Goal: Find specific page/section: Find specific page/section

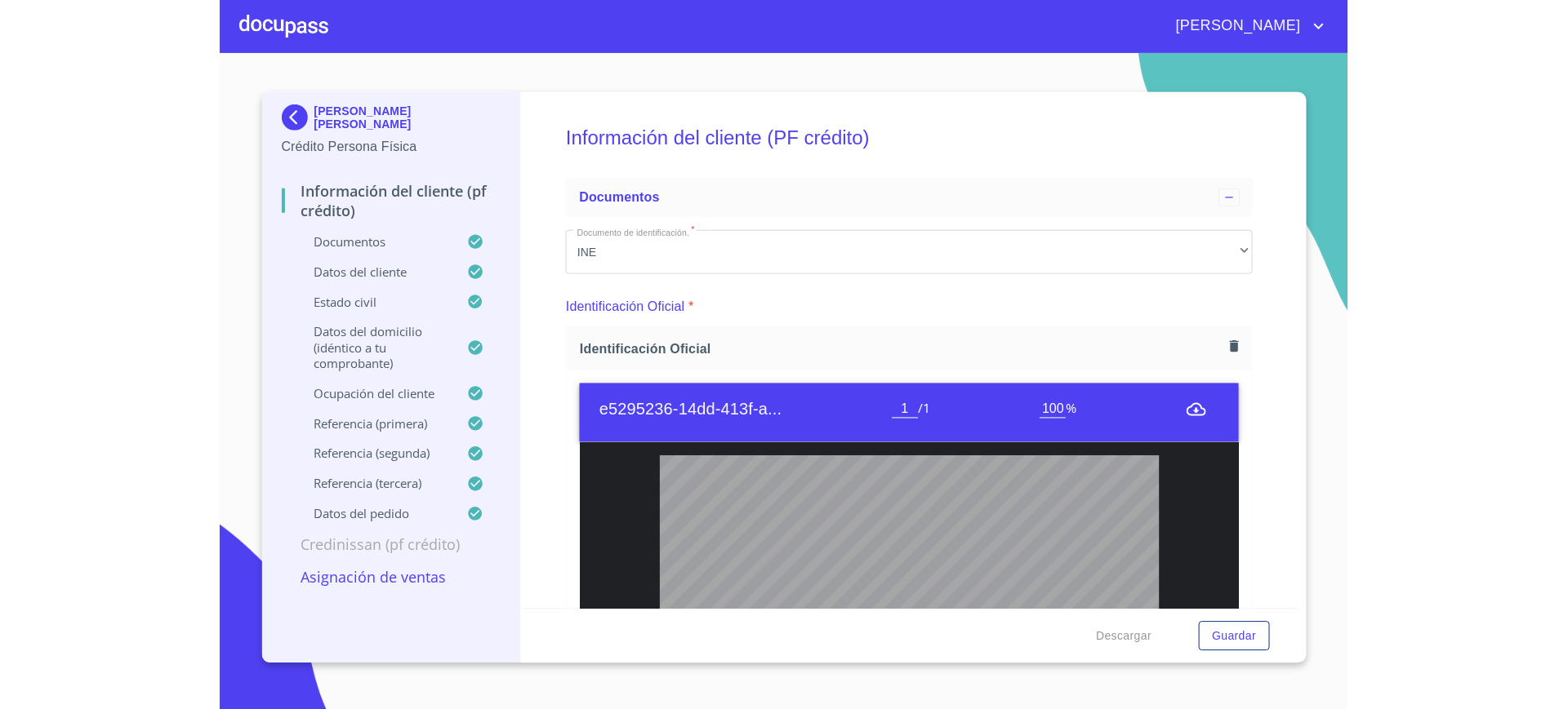
scroll to position [486, 0]
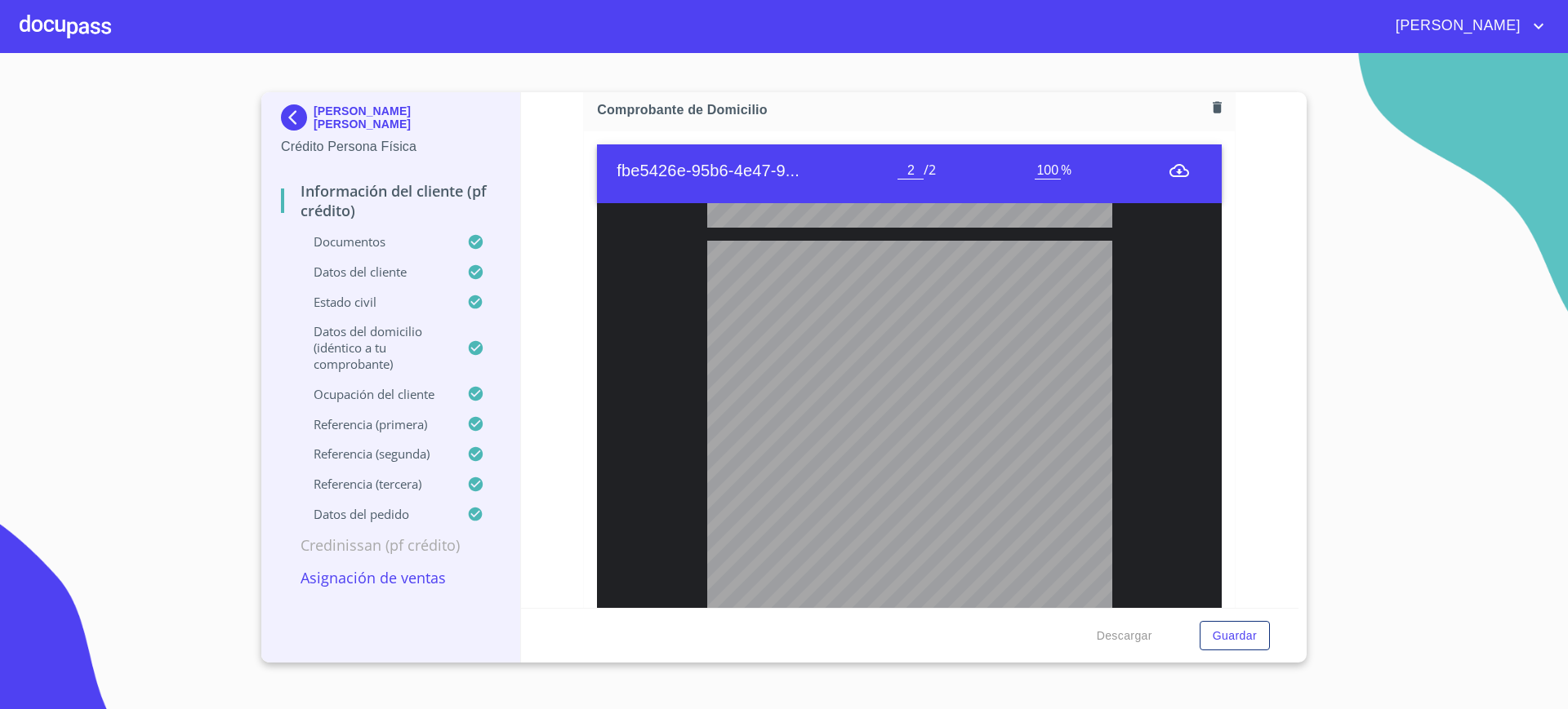
click at [99, 21] on div at bounding box center [65, 26] width 91 height 52
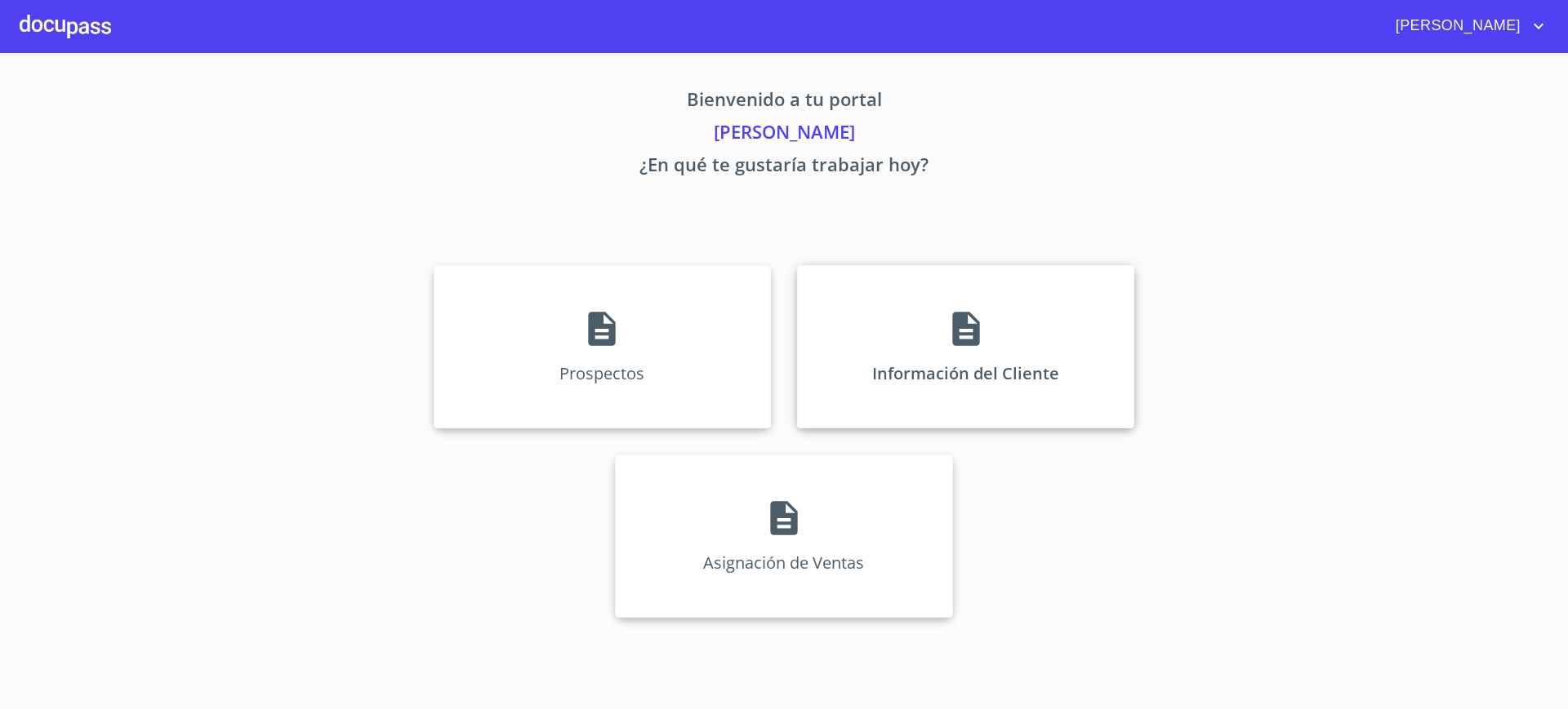
click at [940, 321] on div "Información del Cliente" at bounding box center [965, 347] width 337 height 163
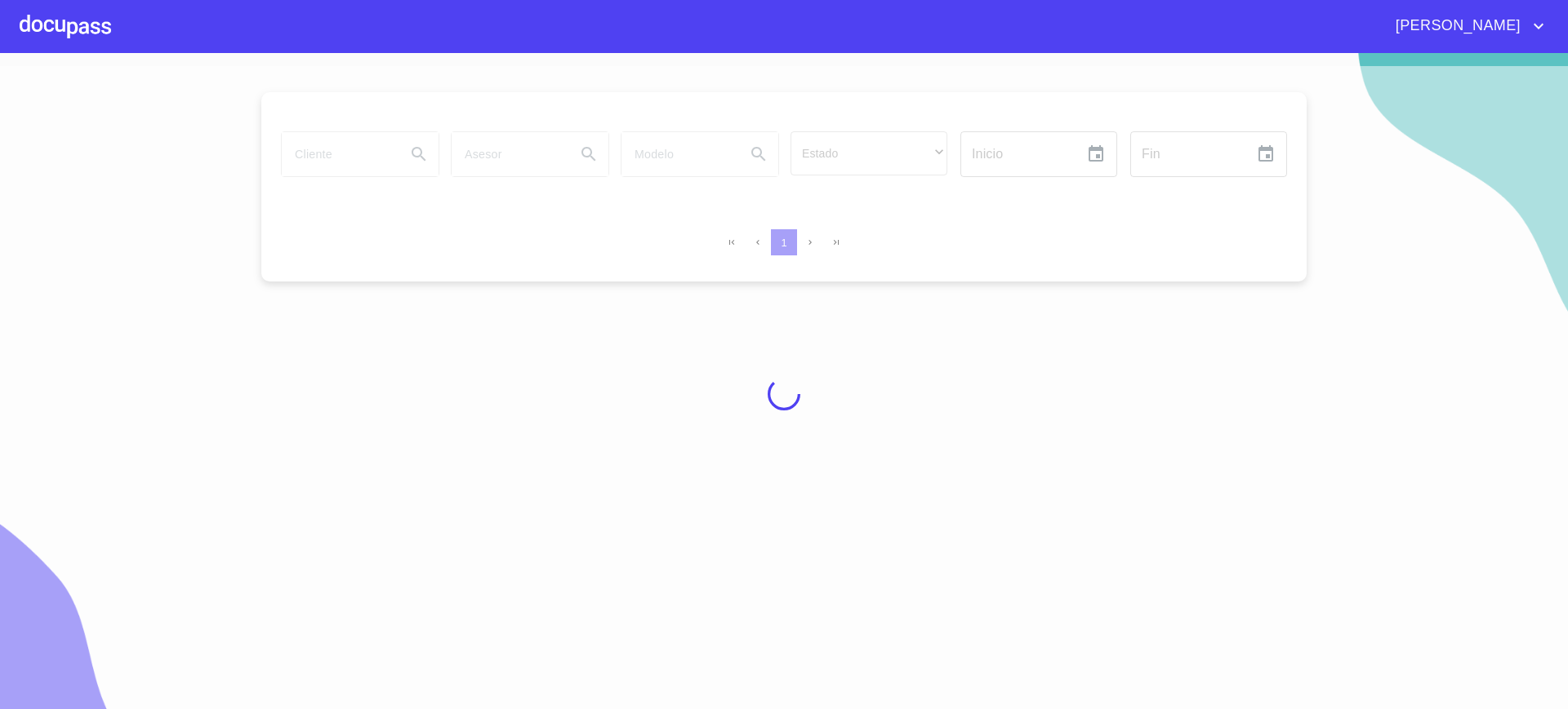
click at [338, 161] on div at bounding box center [784, 394] width 1568 height 656
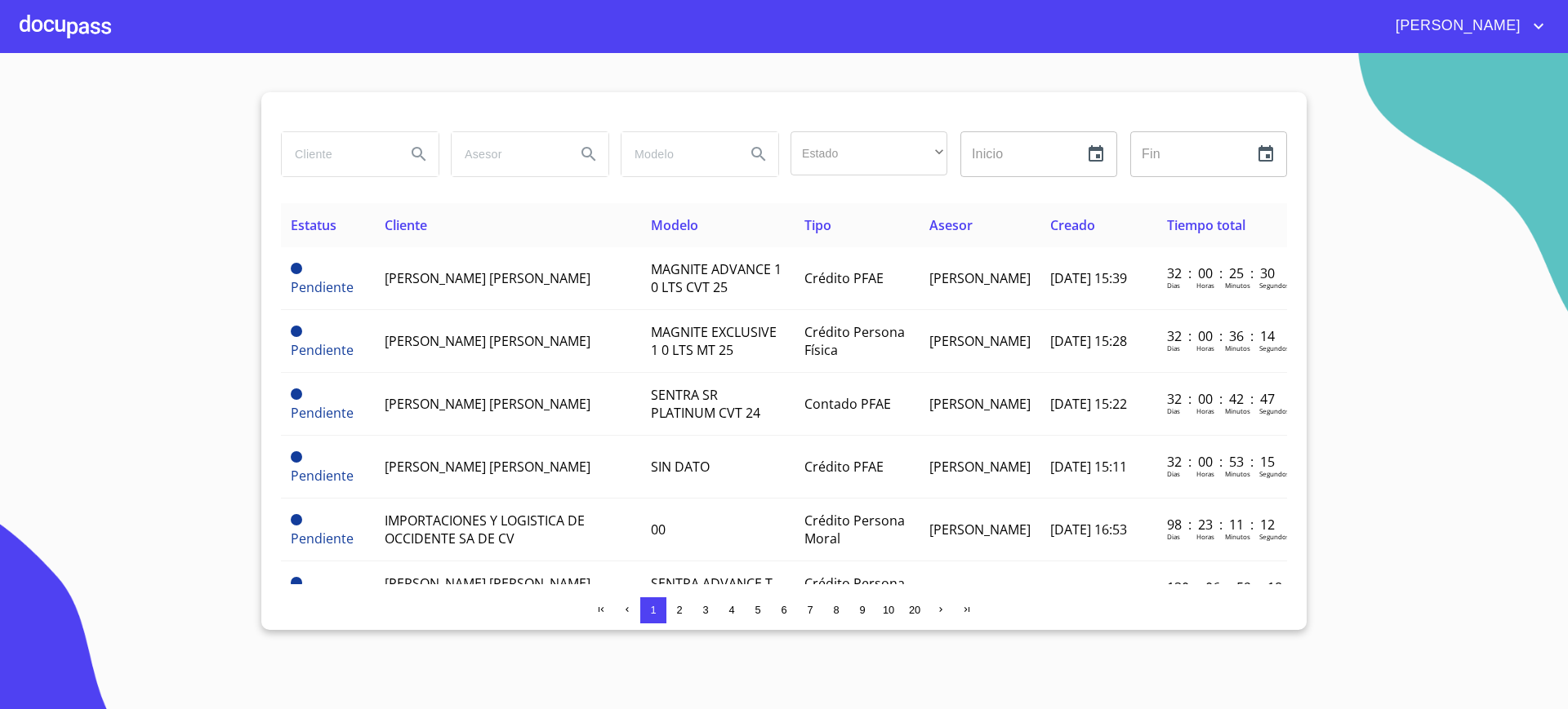
click at [338, 161] on input "search" at bounding box center [337, 155] width 111 height 44
type input "[DEMOGRAPHIC_DATA][PERSON_NAME]"
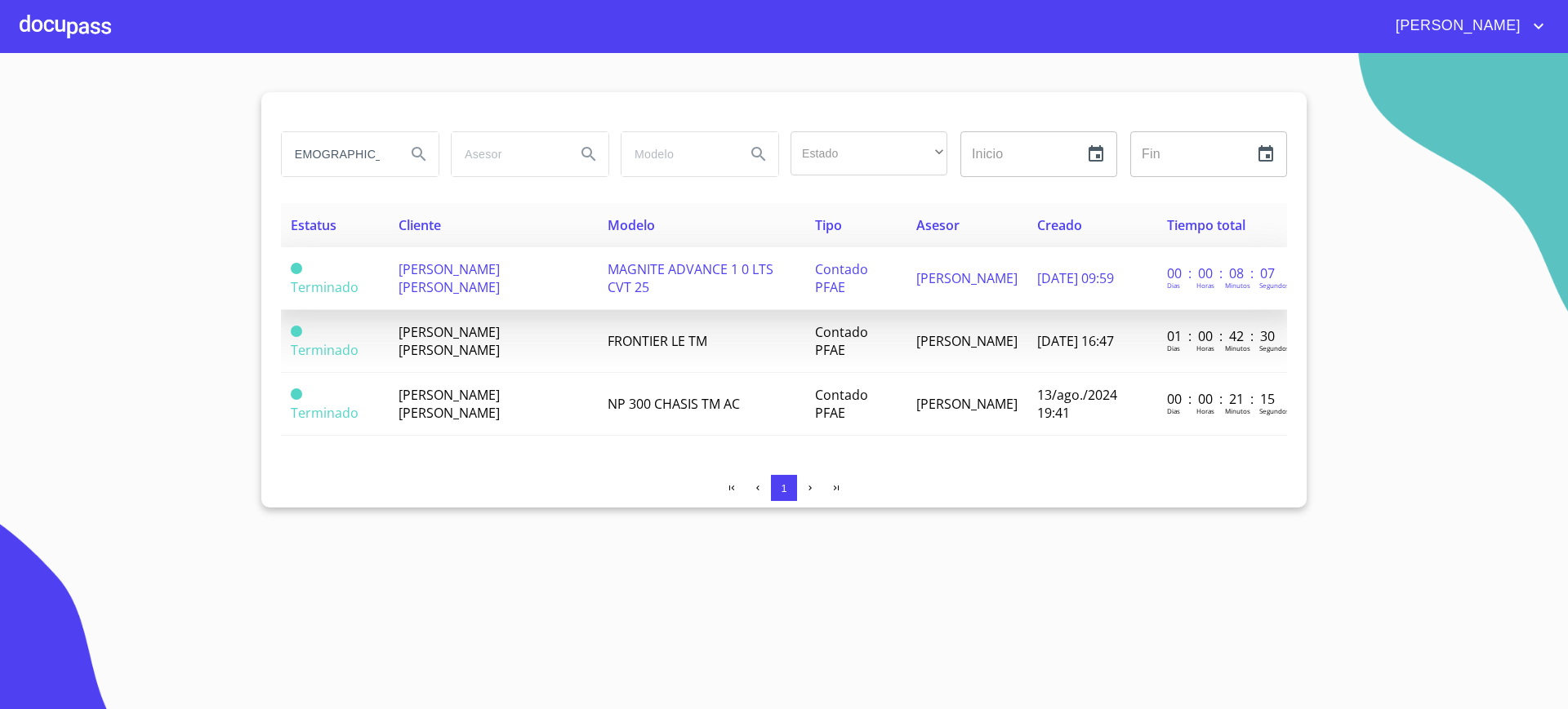
scroll to position [0, 0]
click at [559, 270] on td "[PERSON_NAME] [PERSON_NAME]" at bounding box center [494, 278] width 209 height 63
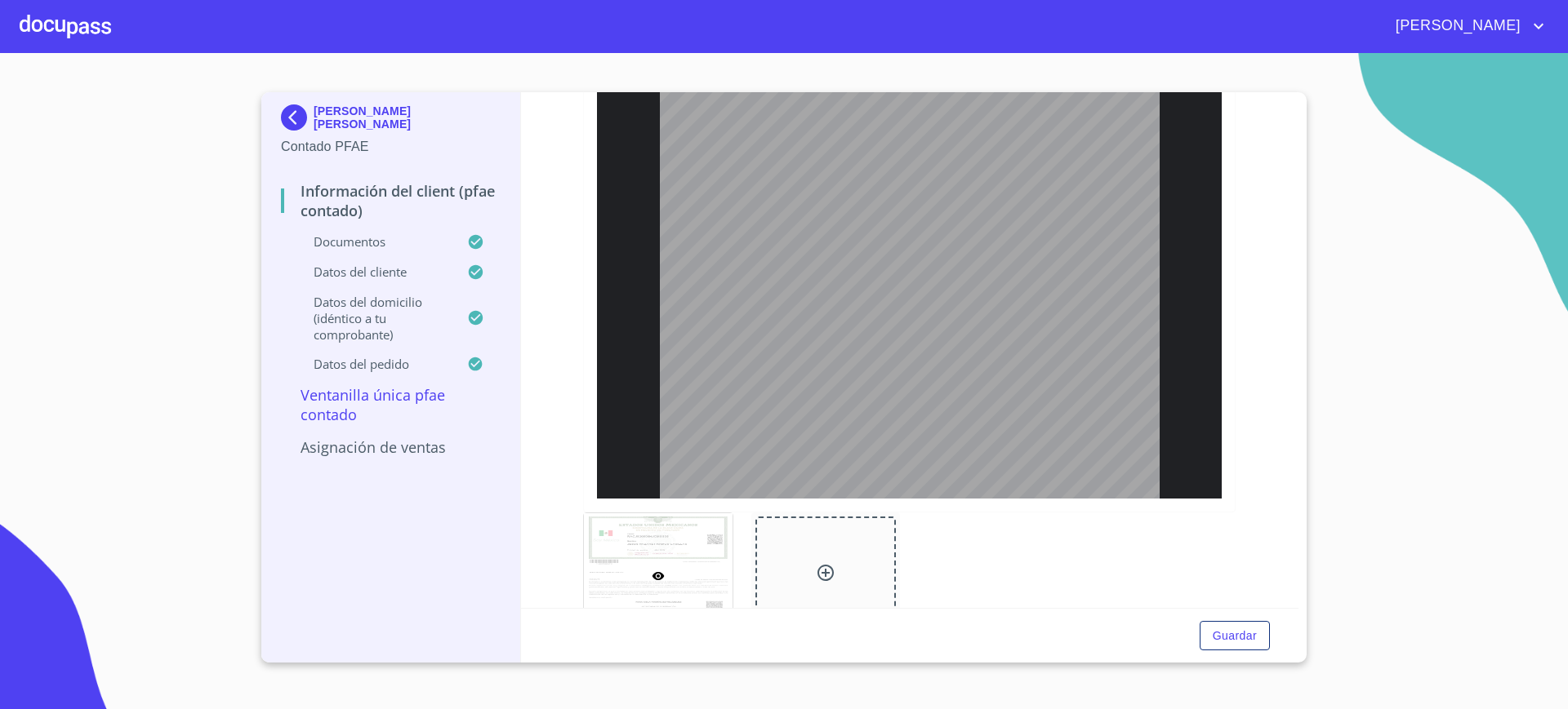
scroll to position [2741, 0]
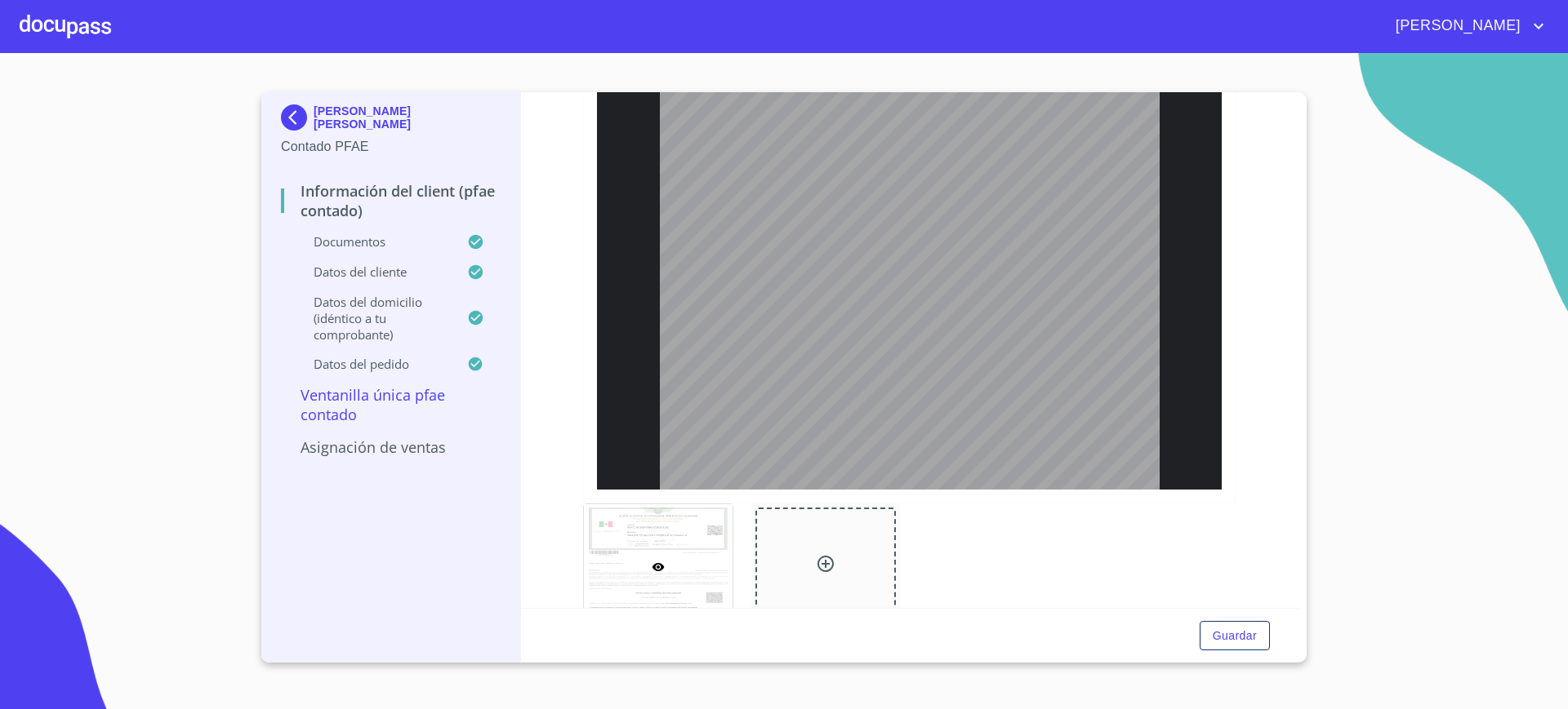
click at [880, 184] on span "RACJ820806HJCMSS05" at bounding box center [873, 185] width 137 height 12
copy span "RACJ820806HJCMSS05"
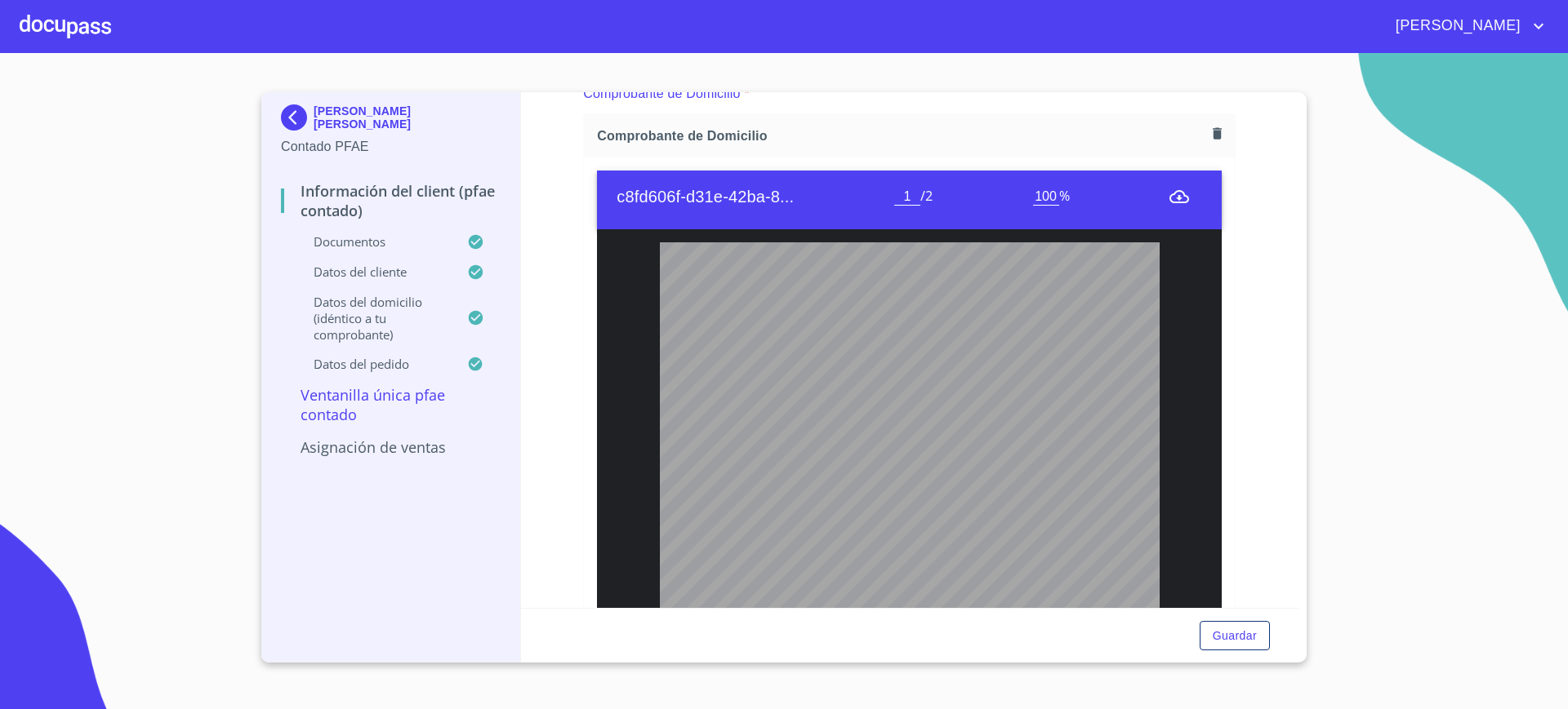
scroll to position [980, 0]
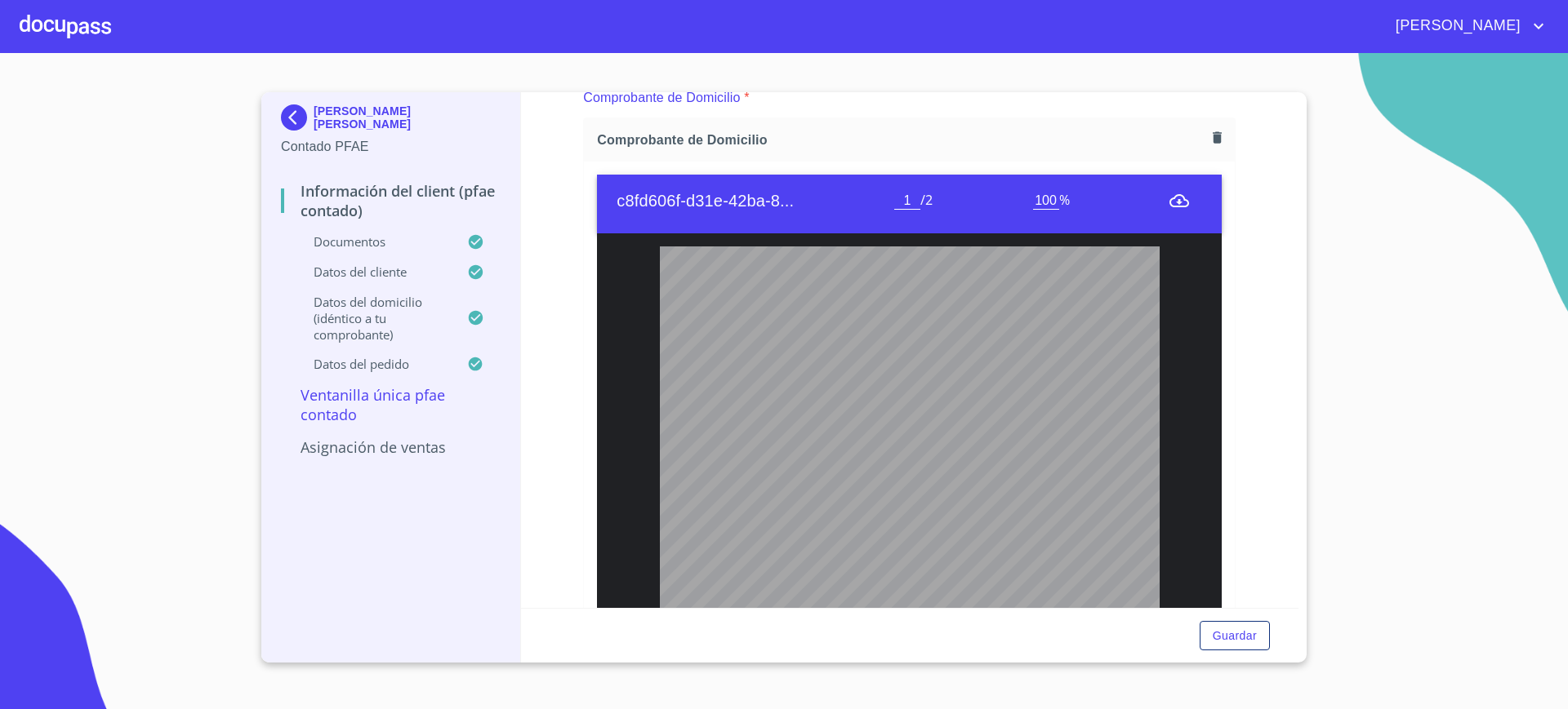
click at [69, 16] on div at bounding box center [65, 26] width 91 height 52
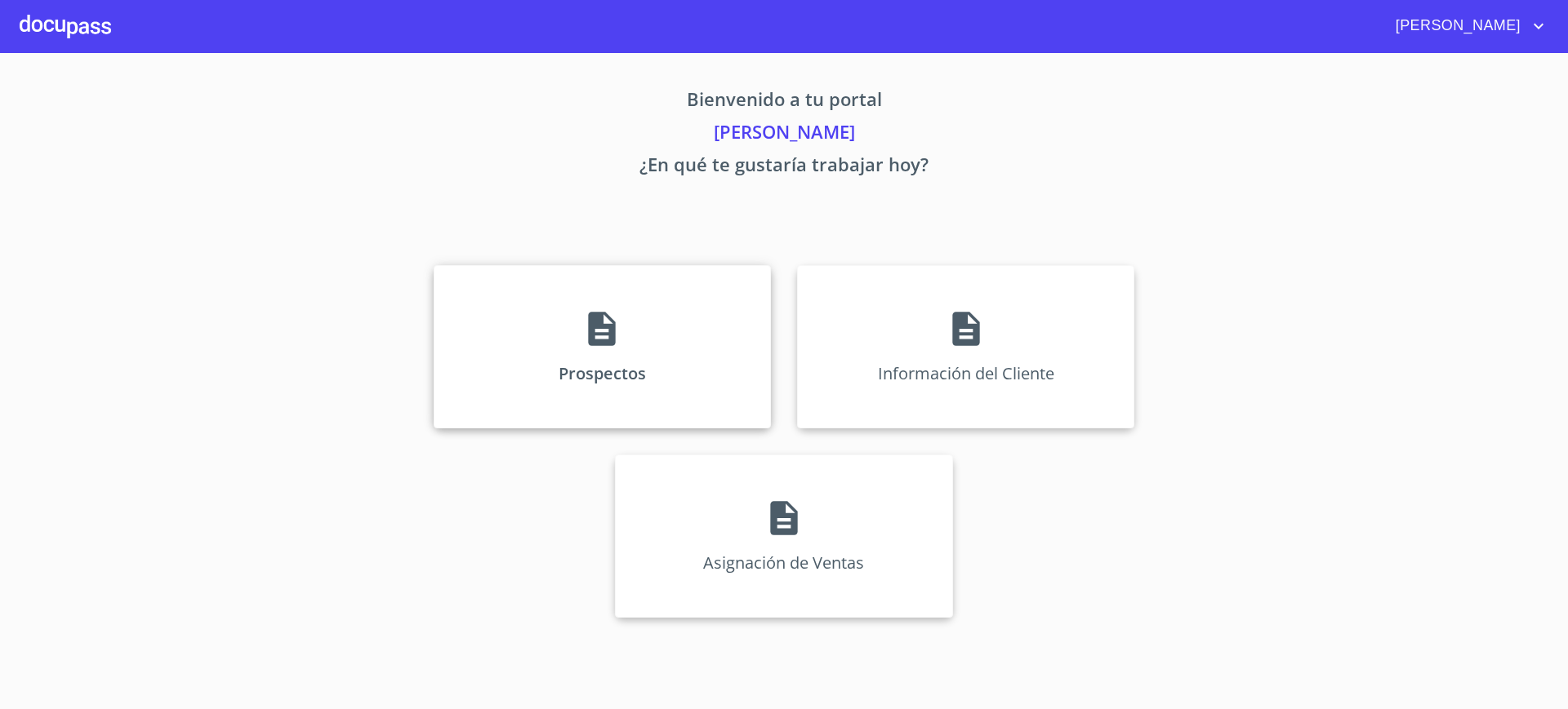
click at [471, 304] on div "Prospectos" at bounding box center [601, 347] width 337 height 163
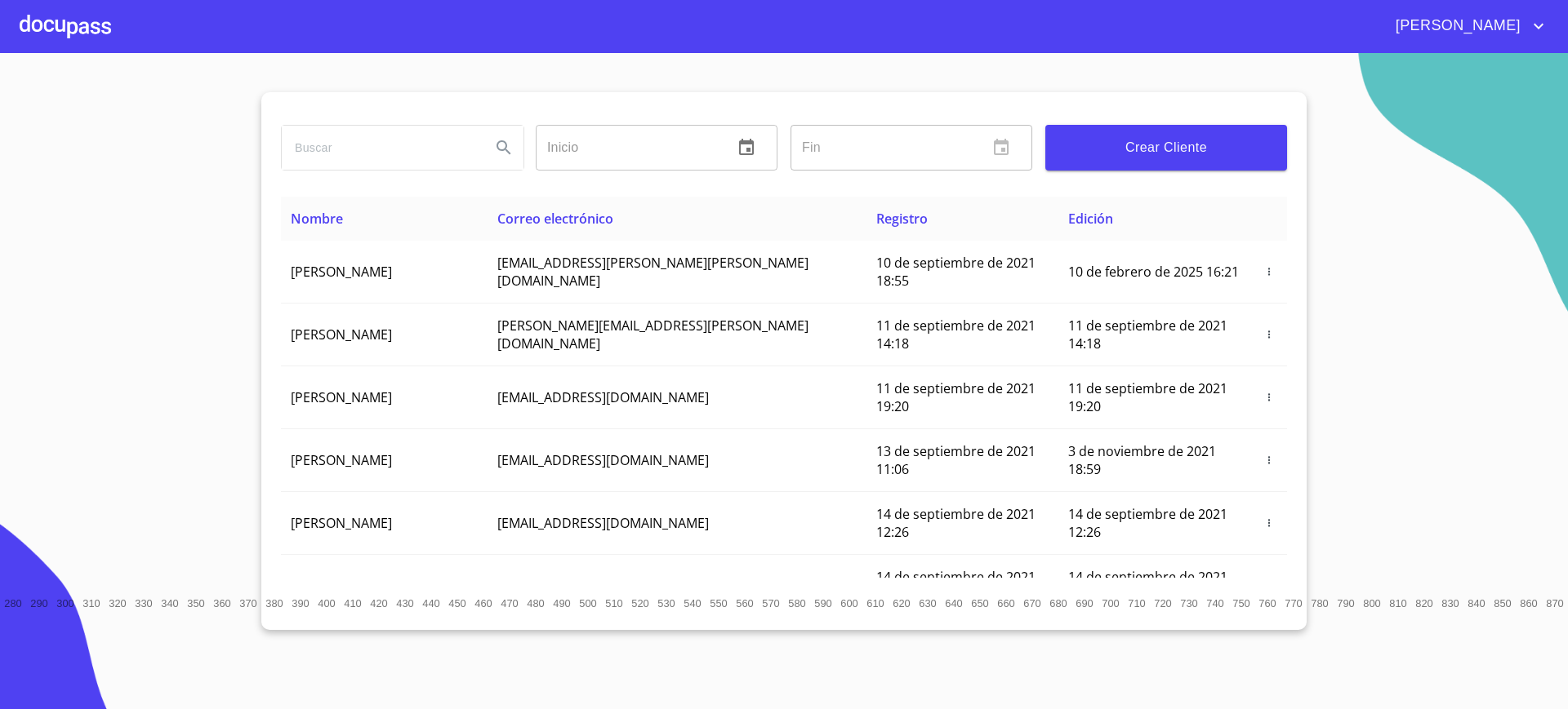
click at [378, 142] on input "search" at bounding box center [380, 148] width 196 height 44
type input "[DEMOGRAPHIC_DATA][PERSON_NAME]"
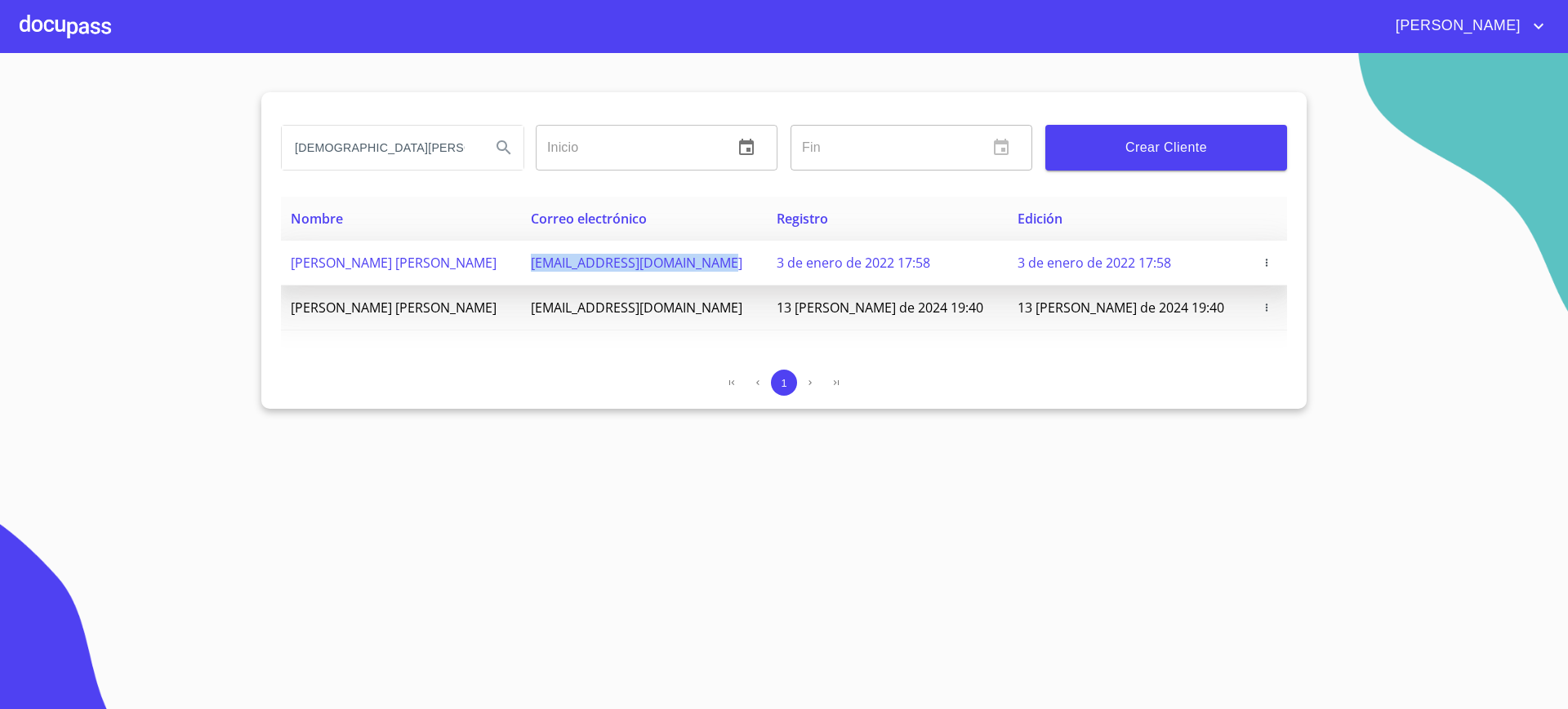
copy span "[EMAIL_ADDRESS][DOMAIN_NAME]"
drag, startPoint x: 550, startPoint y: 259, endPoint x: 747, endPoint y: 268, distance: 197.2
click at [747, 268] on td "[EMAIL_ADDRESS][DOMAIN_NAME]" at bounding box center [644, 263] width 246 height 45
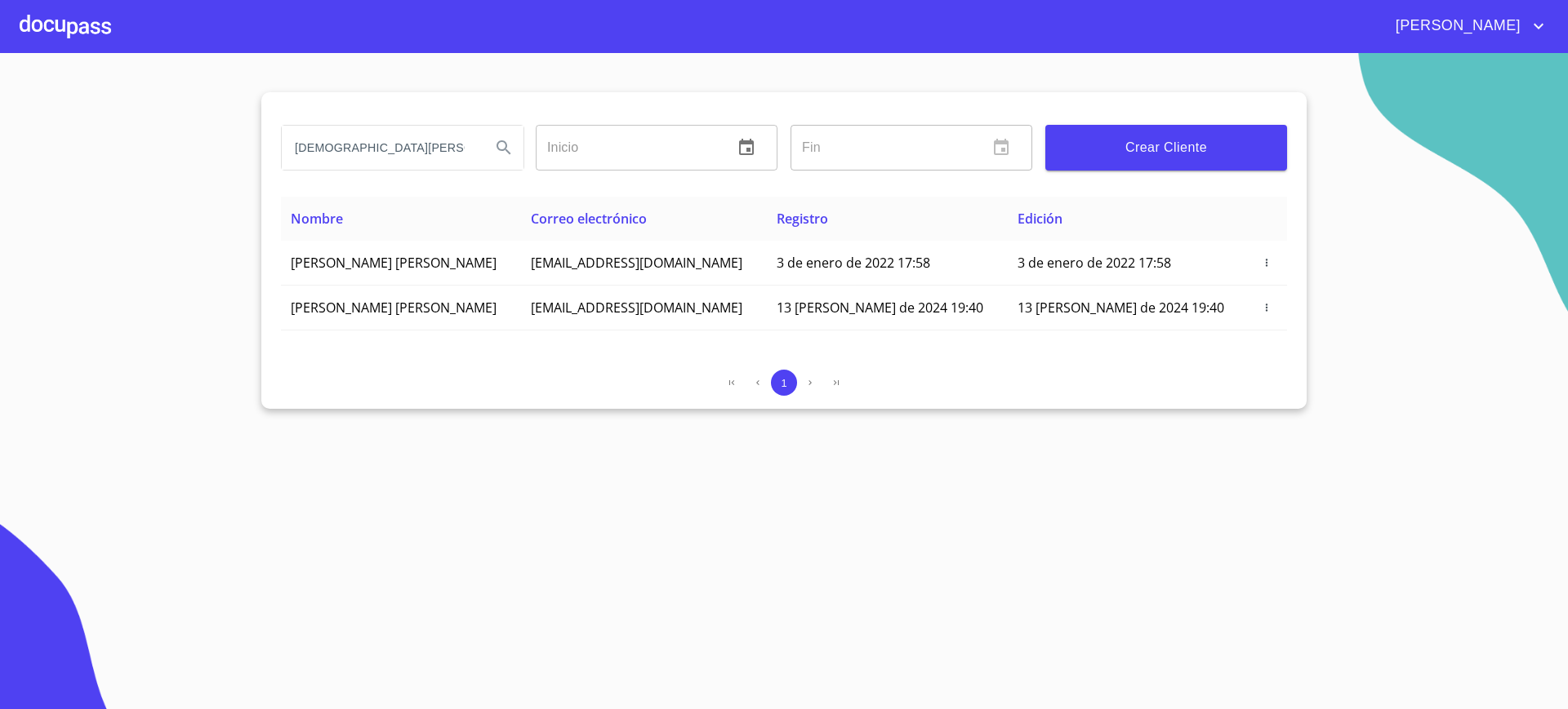
click at [51, 45] on div at bounding box center [65, 26] width 91 height 52
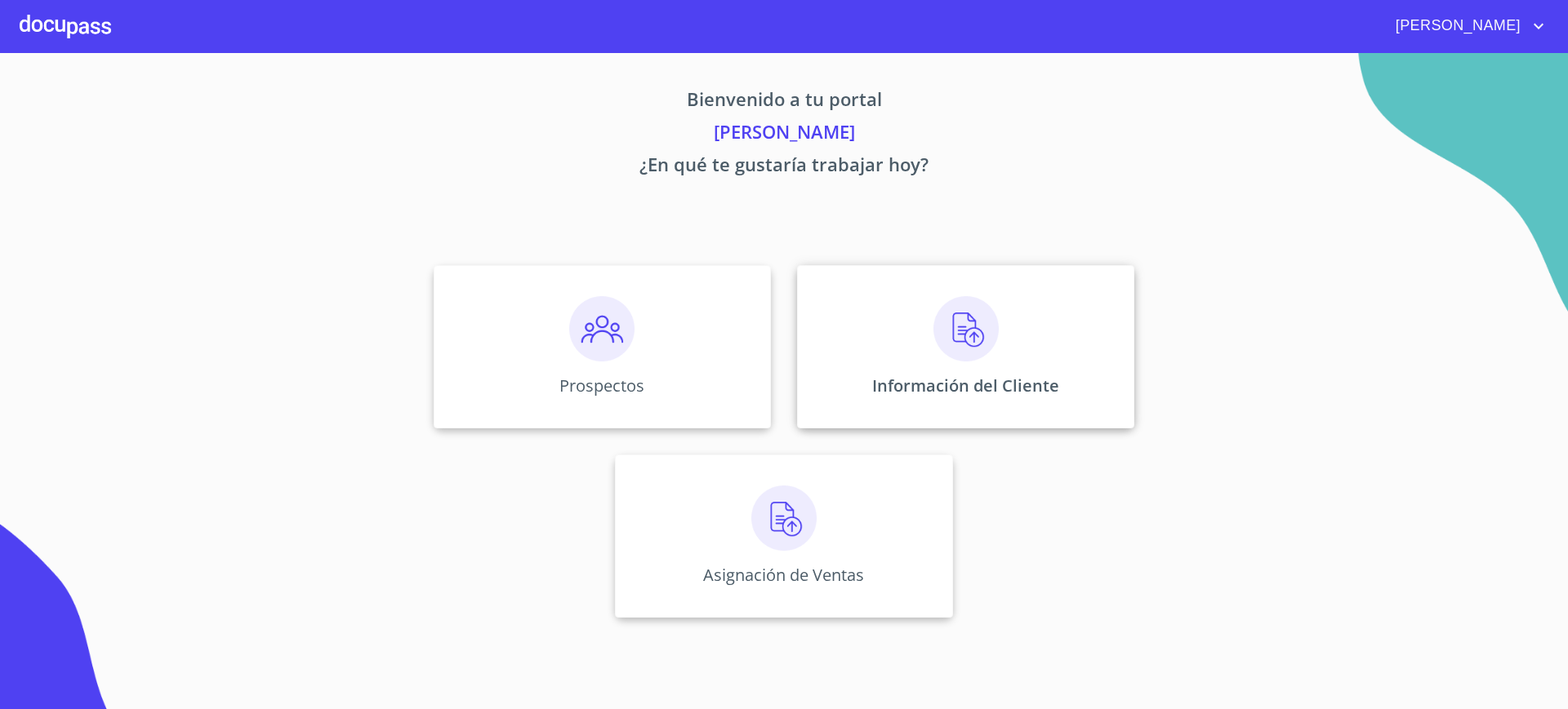
click at [989, 419] on div "Información del Cliente" at bounding box center [965, 347] width 337 height 163
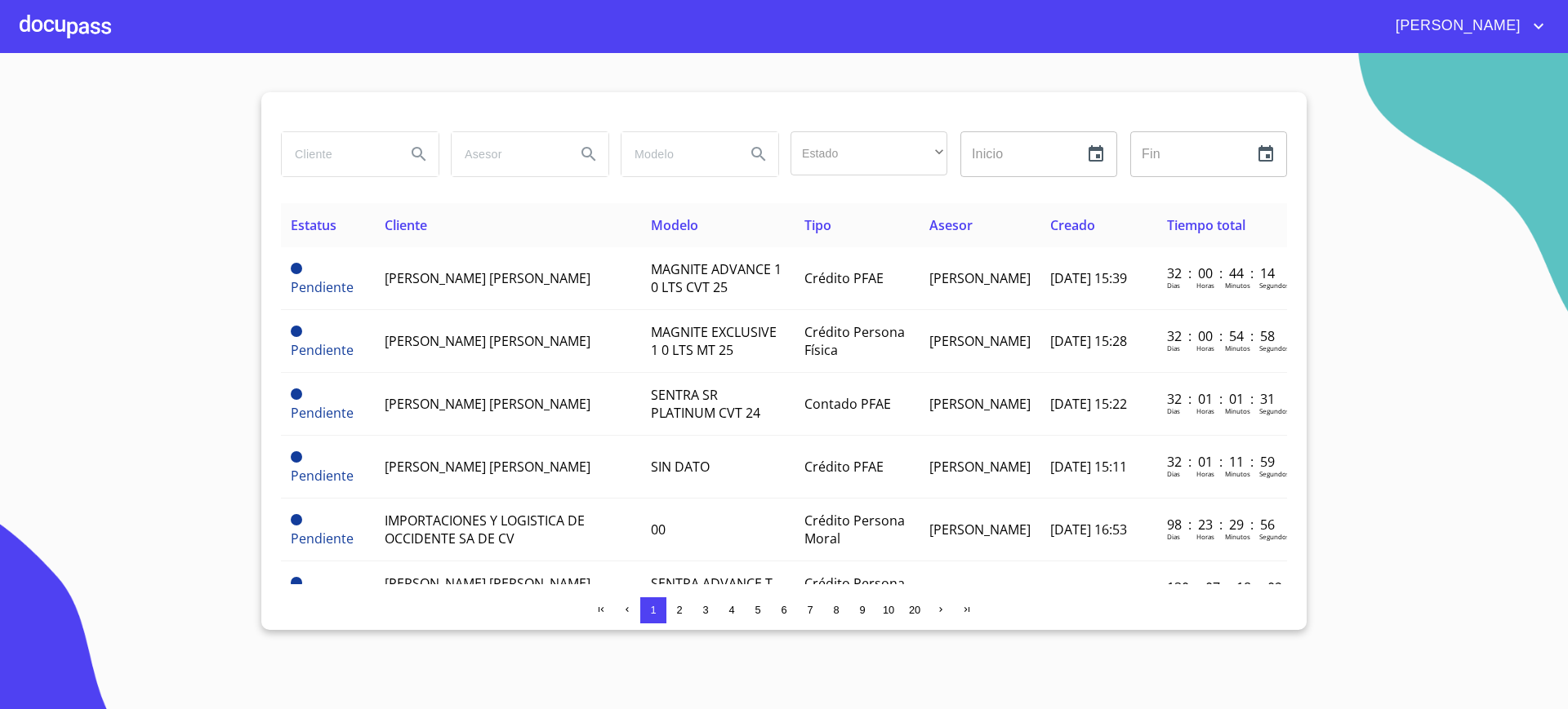
click at [351, 151] on input "search" at bounding box center [337, 155] width 111 height 44
type input "[DEMOGRAPHIC_DATA] NAZA"
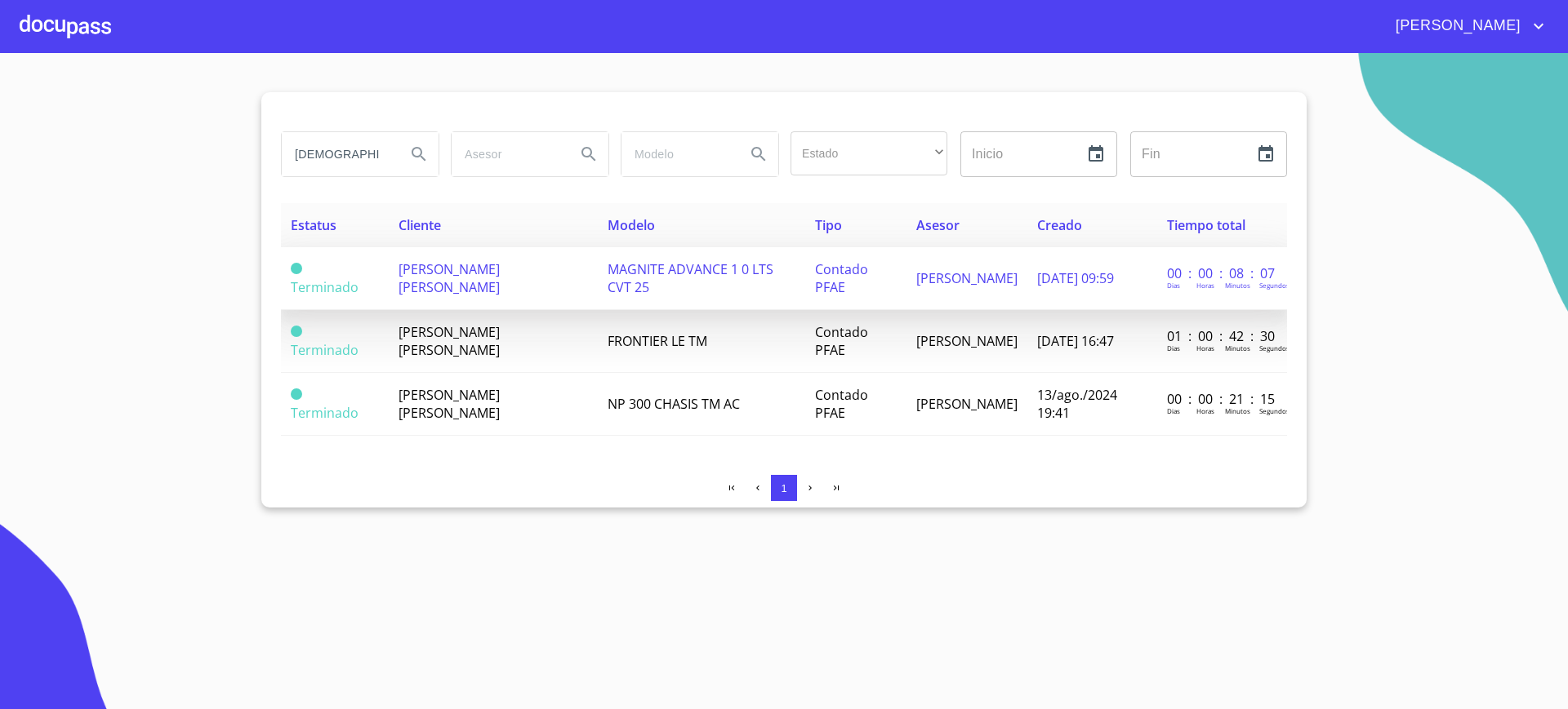
click at [517, 280] on td "[PERSON_NAME] [PERSON_NAME]" at bounding box center [494, 278] width 209 height 63
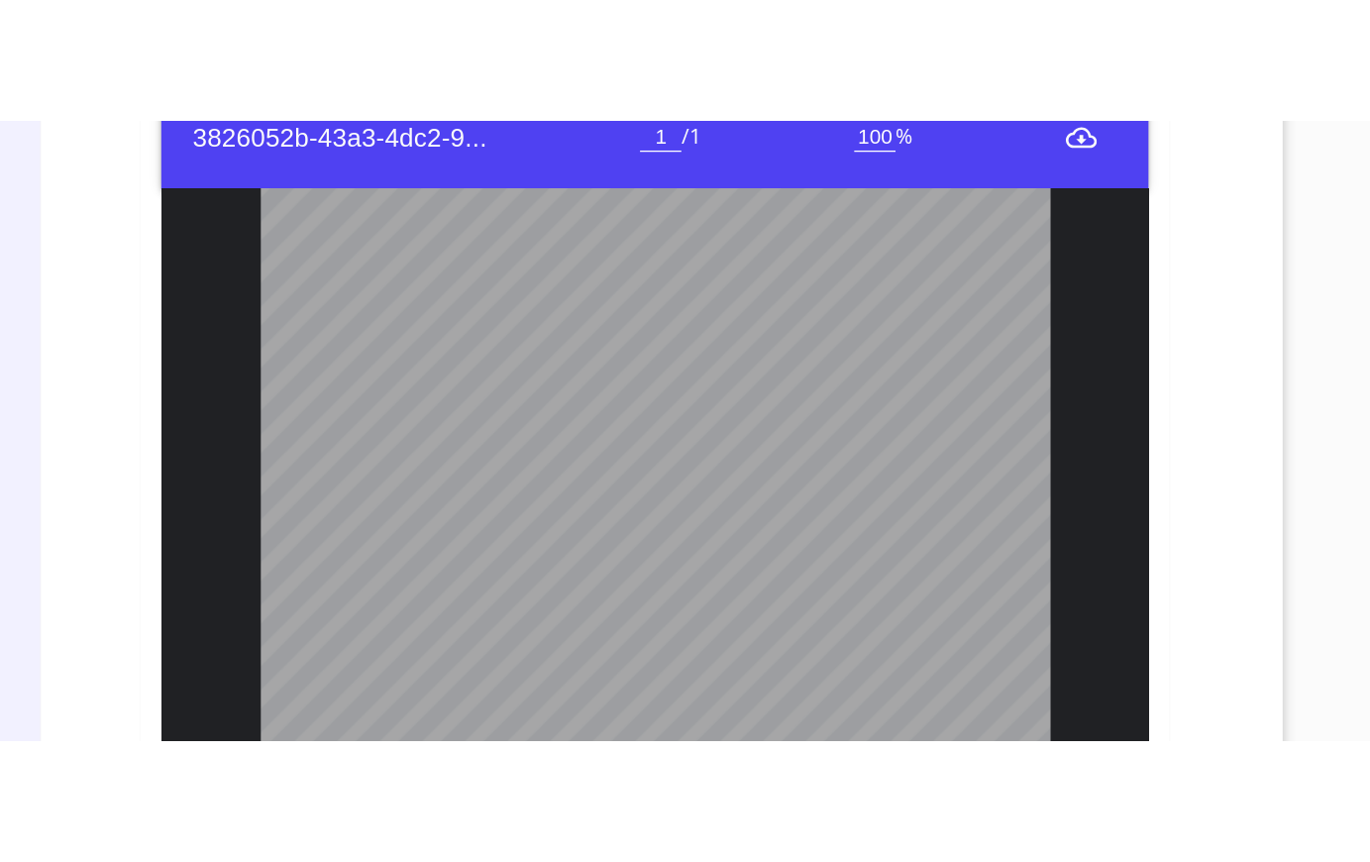
scroll to position [229, 0]
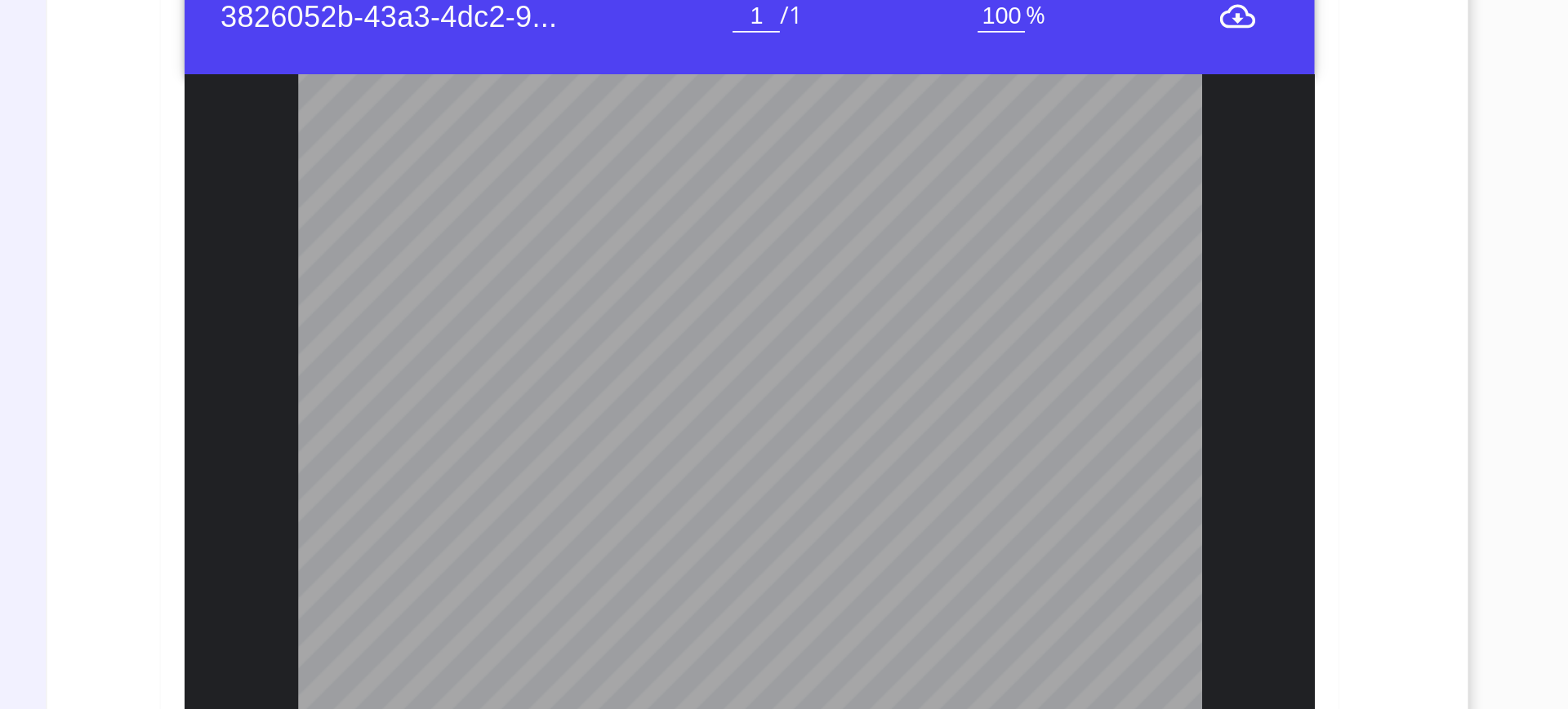
drag, startPoint x: 885, startPoint y: 231, endPoint x: 592, endPoint y: 250, distance: 293.6
click at [885, 231] on h6 "3826052b-43a3-4dc2-9..." at bounding box center [758, 222] width 283 height 26
click at [505, 346] on div "[PERSON_NAME] [PERSON_NAME] Contado PFAE Información del Client (PFAE contado) …" at bounding box center [391, 377] width 260 height 571
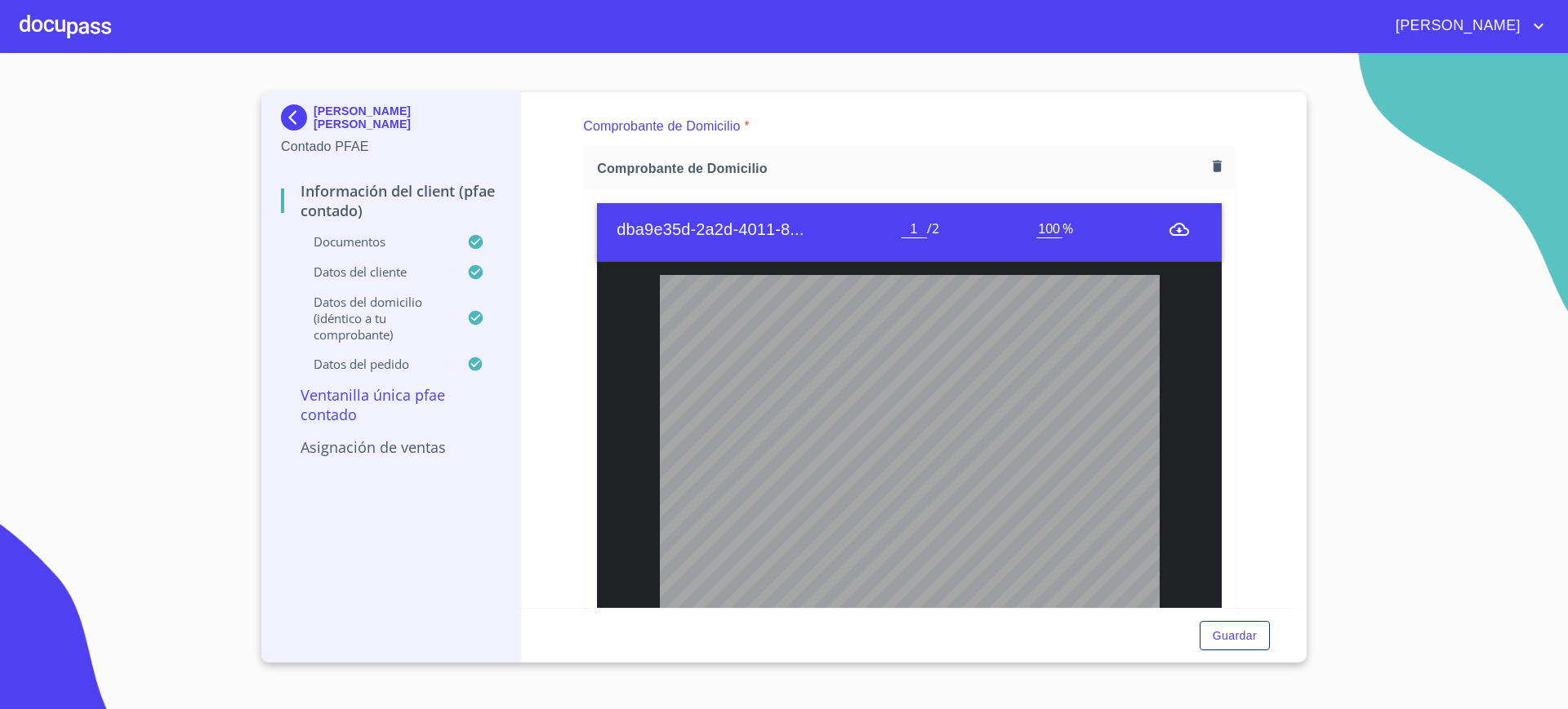
scroll to position [956, 0]
